Goal: Information Seeking & Learning: Learn about a topic

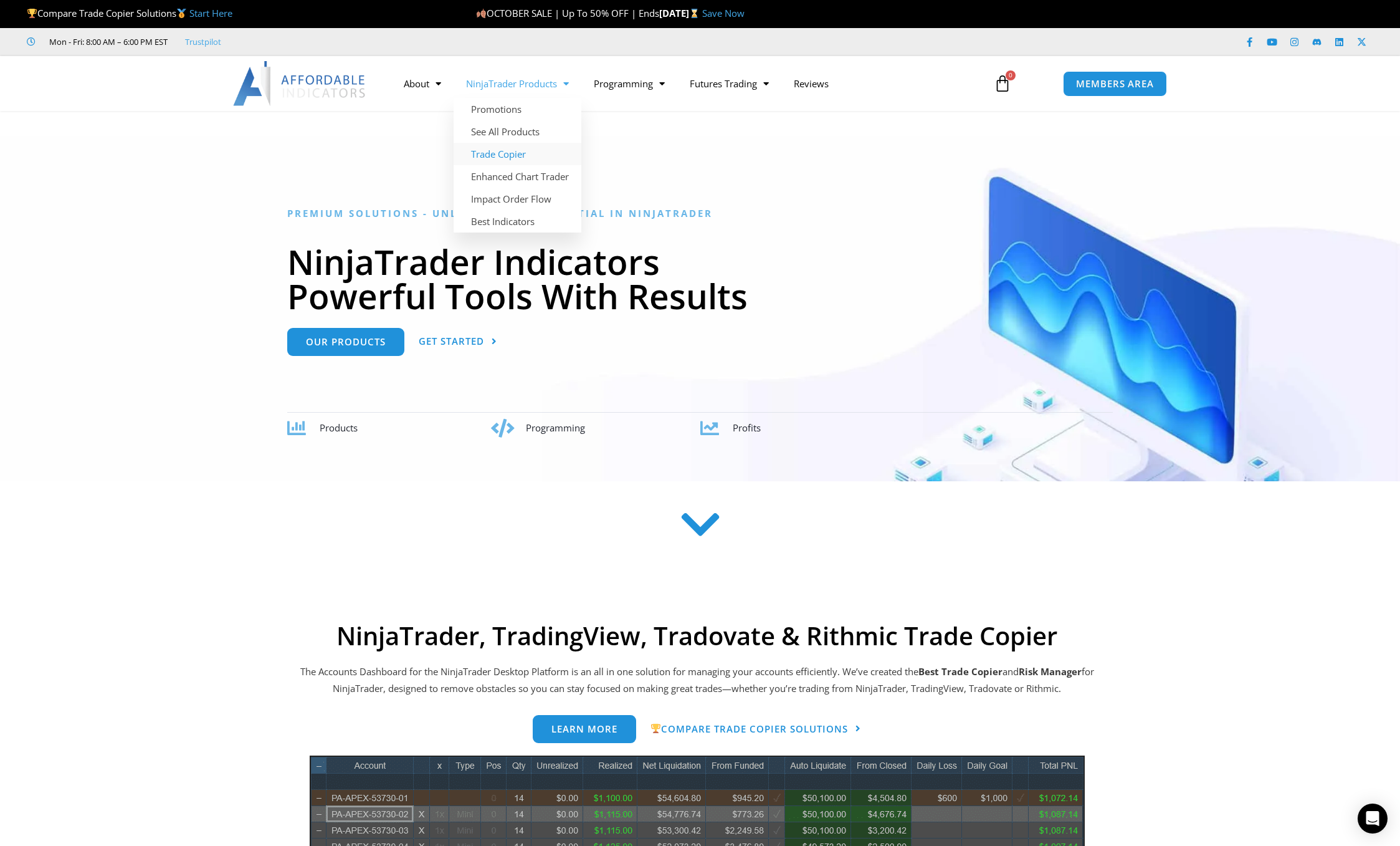
click at [500, 154] on link "Trade Copier" at bounding box center [518, 154] width 127 height 22
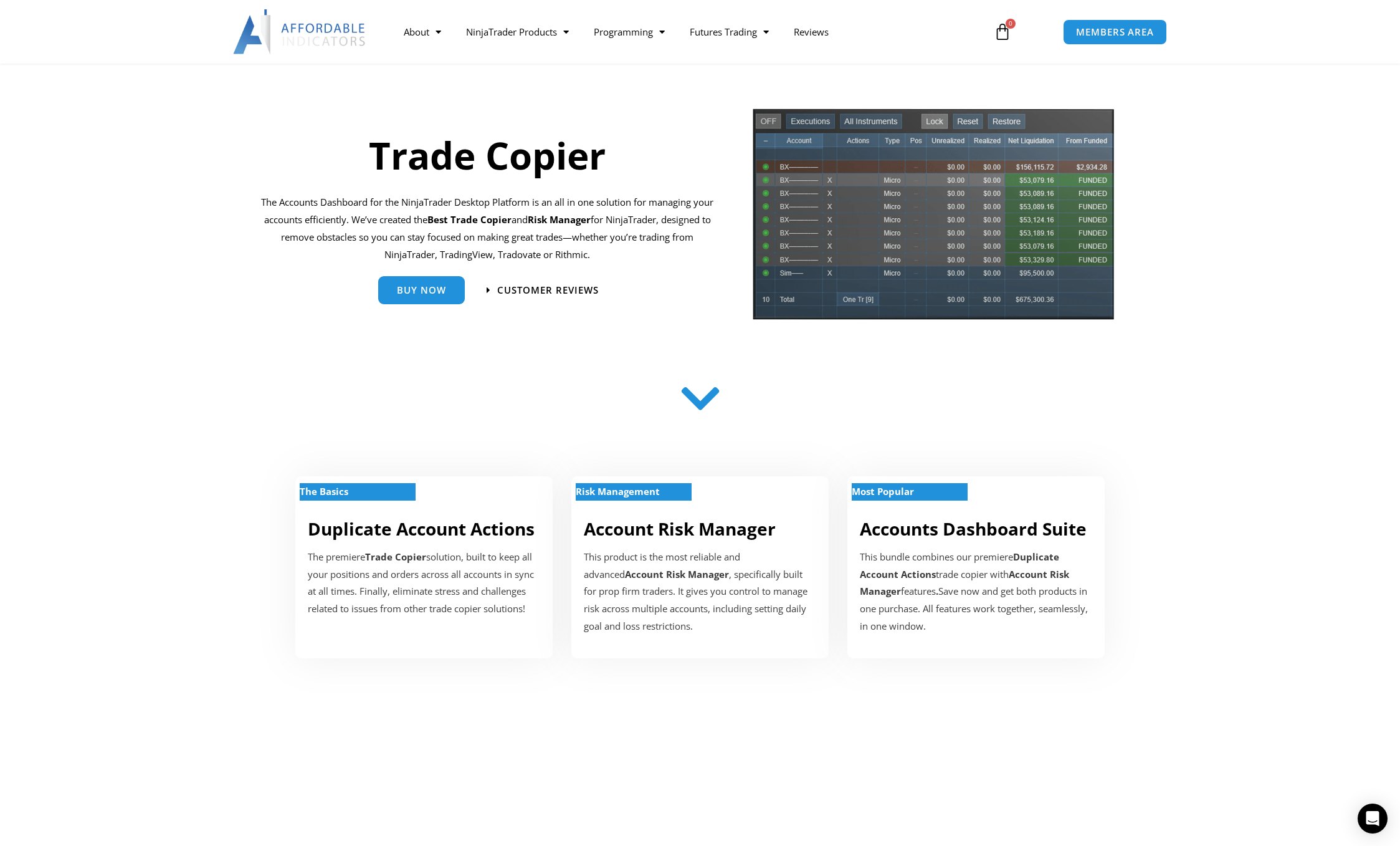
scroll to position [187, 0]
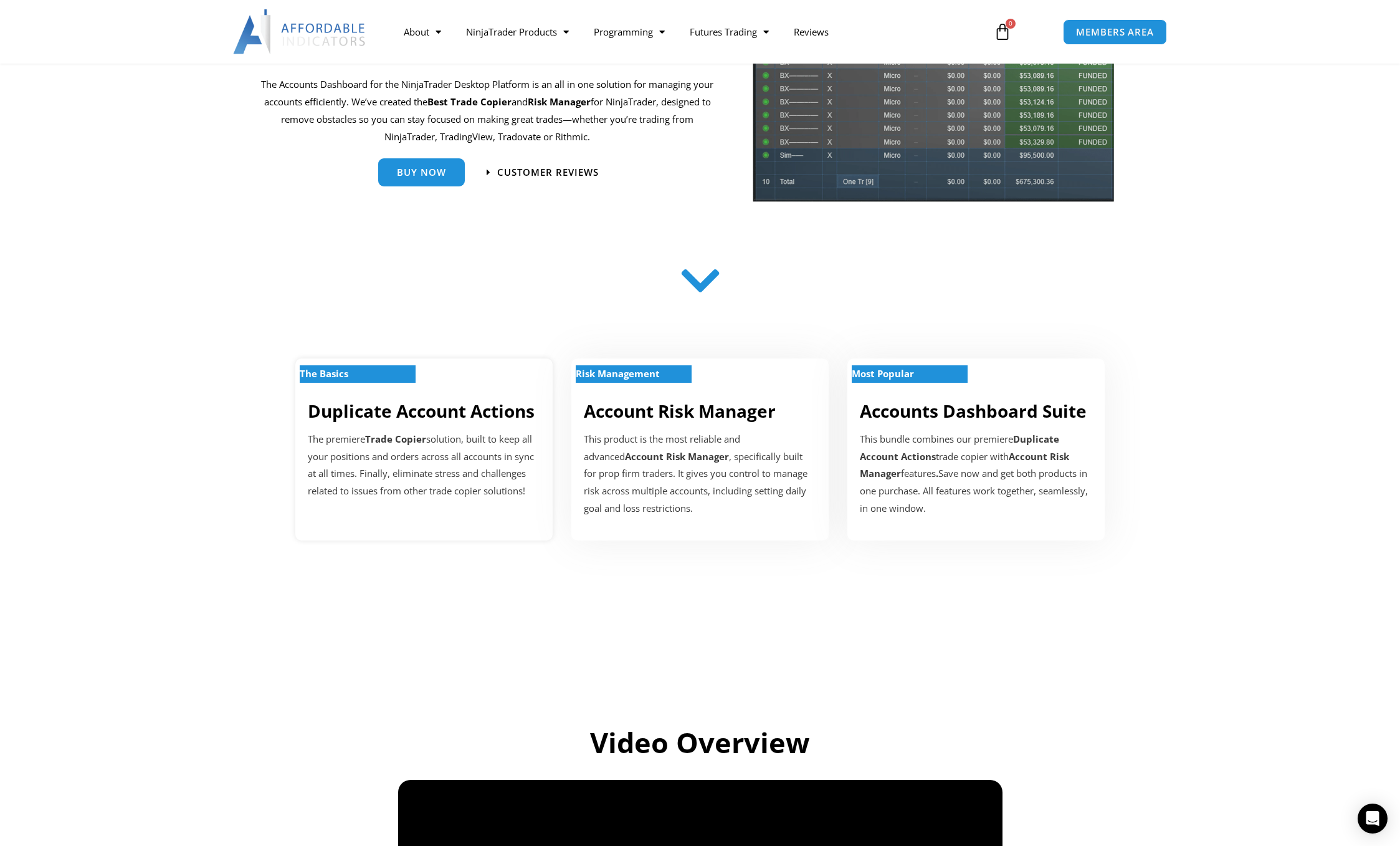
click at [342, 408] on link "Duplicate Account Actions" at bounding box center [421, 411] width 227 height 24
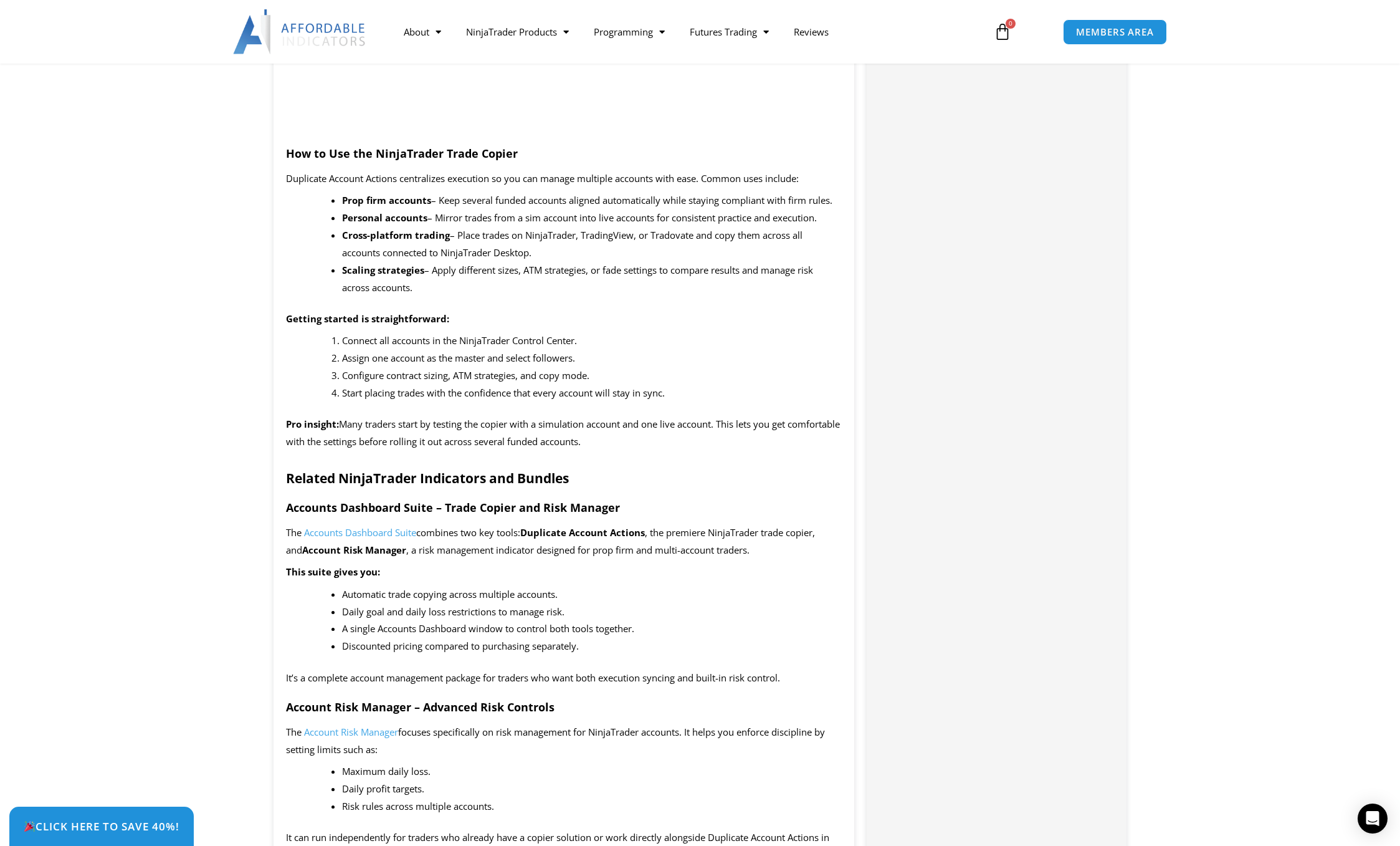
scroll to position [1310, 0]
